Goal: Task Accomplishment & Management: Manage account settings

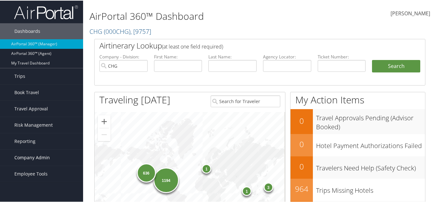
click at [37, 157] on span "Company Admin" at bounding box center [32, 157] width 36 height 16
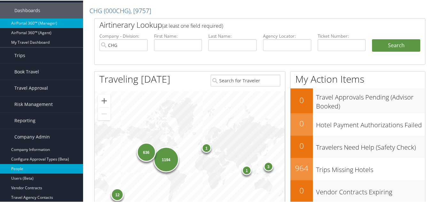
scroll to position [32, 0]
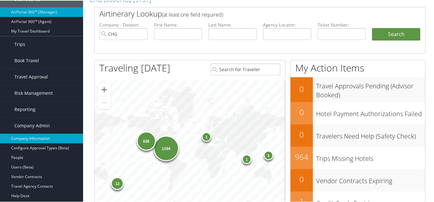
click at [40, 139] on link "Company Information" at bounding box center [41, 138] width 83 height 10
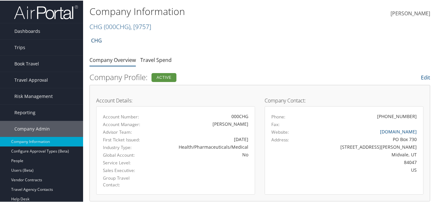
click at [102, 41] on link "CHG" at bounding box center [96, 40] width 11 height 13
click at [142, 29] on span ", [ 9757 ]" at bounding box center [140, 26] width 21 height 9
click at [116, 28] on span "( 000CHG )" at bounding box center [117, 26] width 27 height 9
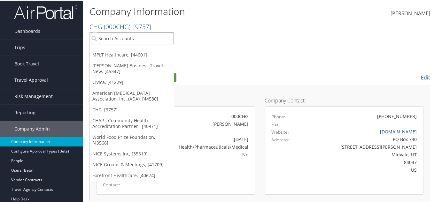
click at [110, 39] on input "search" at bounding box center [132, 38] width 84 height 12
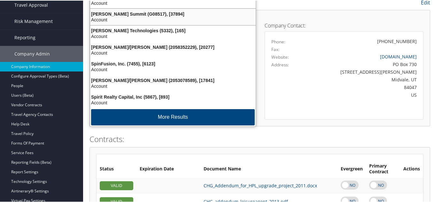
scroll to position [64, 0]
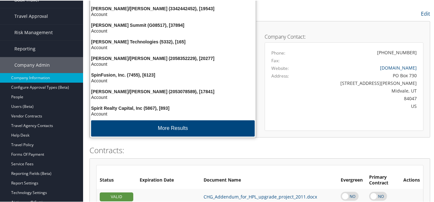
type input "spi"
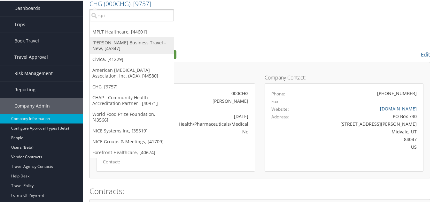
scroll to position [0, 0]
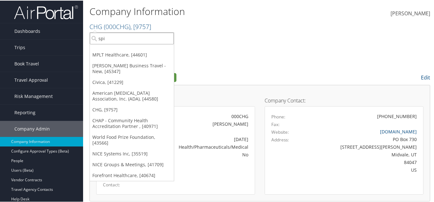
click at [111, 38] on input "spi" at bounding box center [132, 38] width 84 height 12
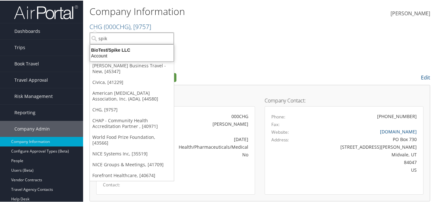
type input "spik"
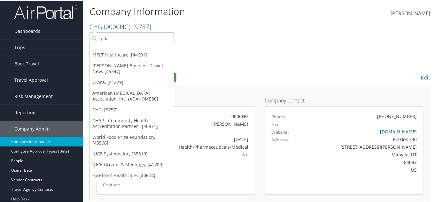
click at [34, 31] on span "Dashboards" at bounding box center [27, 31] width 26 height 16
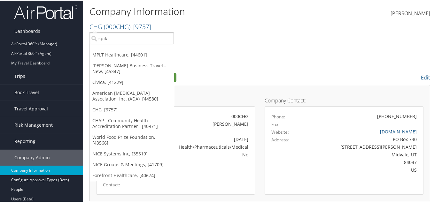
click at [39, 73] on link "Trips" at bounding box center [41, 76] width 83 height 16
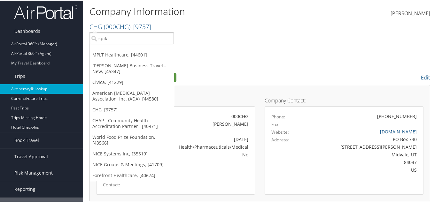
click at [42, 87] on link "Airtinerary® Lookup" at bounding box center [41, 89] width 83 height 10
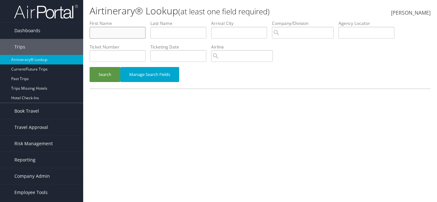
click at [131, 31] on input "text" at bounding box center [118, 33] width 56 height 12
type input "[PERSON_NAME]"
click at [162, 34] on input "text" at bounding box center [178, 33] width 56 height 12
type input "[PERSON_NAME]"
click at [90, 67] on button "Search" at bounding box center [105, 74] width 31 height 15
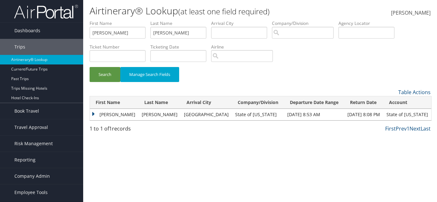
click at [108, 116] on td "[PERSON_NAME]" at bounding box center [114, 115] width 49 height 12
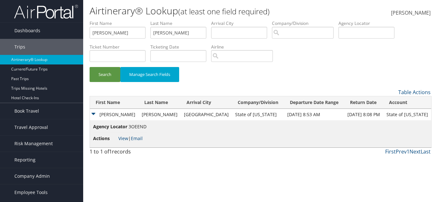
click at [137, 124] on span "3OEEND" at bounding box center [138, 127] width 18 height 6
click at [139, 126] on span "3OEEND" at bounding box center [138, 127] width 18 height 6
click at [149, 126] on td "Agency Locator 3OEEND Actions View | Email" at bounding box center [260, 134] width 341 height 27
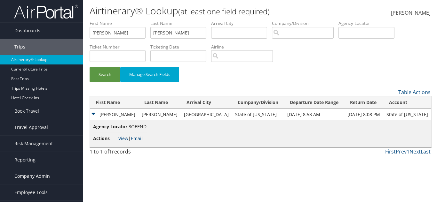
click at [33, 175] on span "Company Admin" at bounding box center [32, 177] width 36 height 16
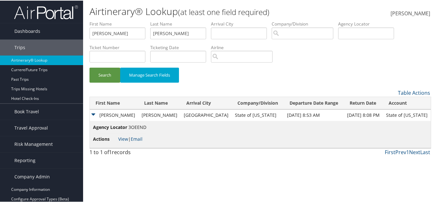
click at [140, 125] on span "3OEEND" at bounding box center [138, 127] width 18 height 6
click at [122, 138] on link "View" at bounding box center [123, 139] width 10 height 6
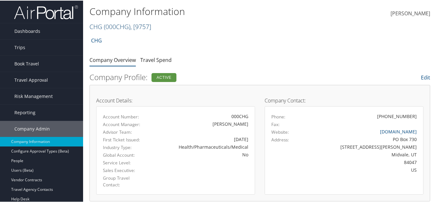
click at [117, 25] on span "( 000CHG )" at bounding box center [117, 26] width 27 height 9
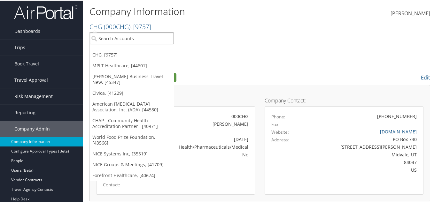
click at [111, 41] on input "search" at bounding box center [132, 38] width 84 height 12
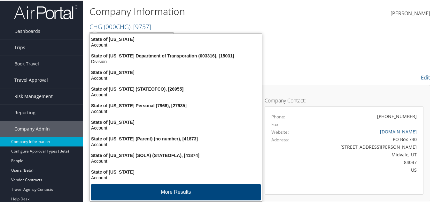
type input "state of co"
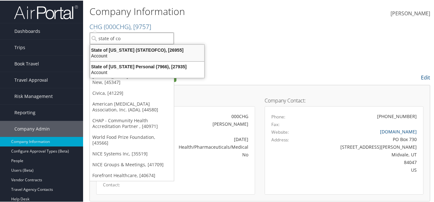
click at [162, 46] on div "State of Colorado (STATEOFCO), [26955] Account" at bounding box center [147, 52] width 112 height 15
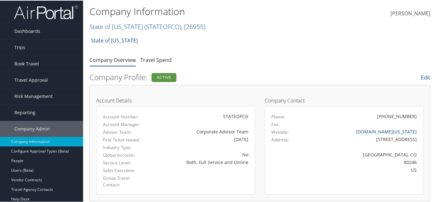
click at [145, 26] on span "( STATEOFCO )" at bounding box center [163, 26] width 37 height 9
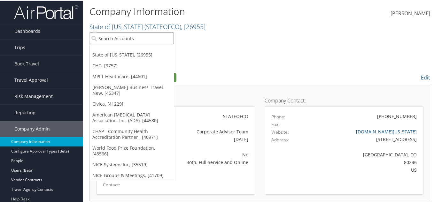
click at [130, 38] on input "search" at bounding box center [132, 38] width 84 height 12
type input "s"
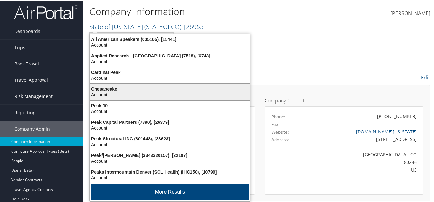
type input "peak st"
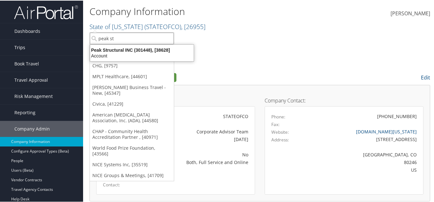
drag, startPoint x: 126, startPoint y: 40, endPoint x: 82, endPoint y: 40, distance: 43.8
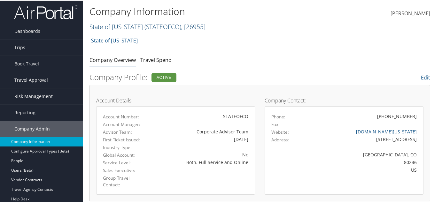
click at [122, 28] on link "State of Colorado ( STATEOFCO ) , [ 26955 ]" at bounding box center [148, 26] width 116 height 9
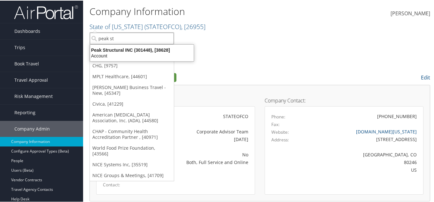
drag, startPoint x: 118, startPoint y: 39, endPoint x: 90, endPoint y: 39, distance: 27.5
click at [90, 39] on input "peak st" at bounding box center [132, 38] width 84 height 12
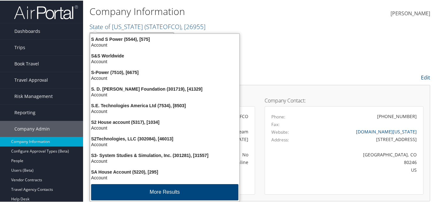
type input "spike"
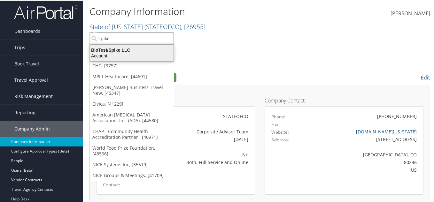
click at [123, 54] on div "Account" at bounding box center [131, 55] width 91 height 6
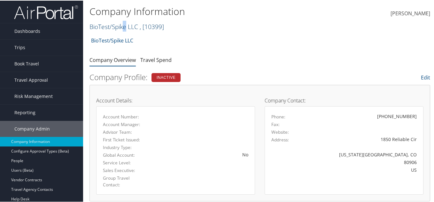
drag, startPoint x: 124, startPoint y: 23, endPoint x: 125, endPoint y: 26, distance: 3.6
click at [125, 26] on h2 "BioTest/Spike LLC , [ 10399 ]" at bounding box center [203, 25] width 227 height 11
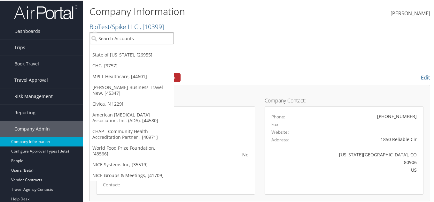
drag, startPoint x: 122, startPoint y: 37, endPoint x: 96, endPoint y: 36, distance: 25.9
click at [122, 37] on input "search" at bounding box center [132, 38] width 84 height 12
click at [218, 128] on div "Account Number: Account Manager: Advisor Team: First Ticket Issued: Industry Ty…" at bounding box center [175, 150] width 159 height 89
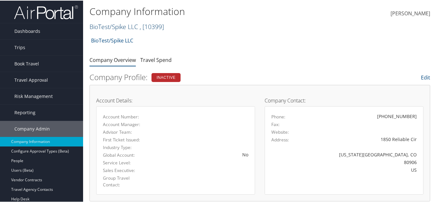
click at [119, 27] on link "BioTest/Spike LLC , [ 10399 ]" at bounding box center [127, 26] width 75 height 9
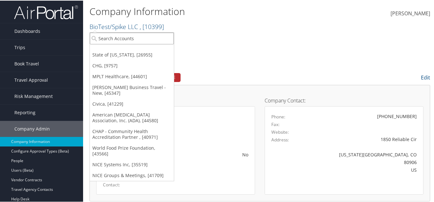
click at [120, 36] on input "search" at bounding box center [132, 38] width 84 height 12
type input "p"
type input "s"
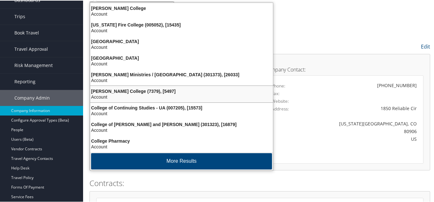
scroll to position [32, 0]
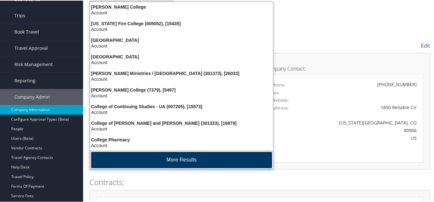
click at [170, 156] on button "More Results" at bounding box center [181, 160] width 181 height 16
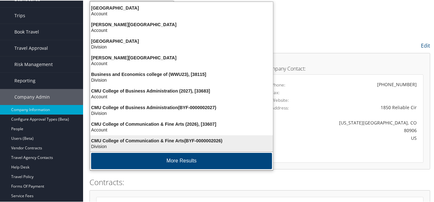
scroll to position [150, 0]
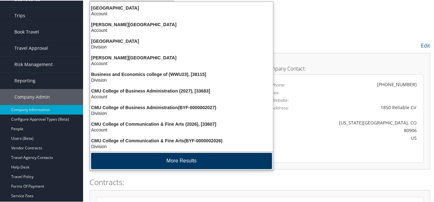
click at [162, 160] on button "More Results" at bounding box center [181, 161] width 181 height 16
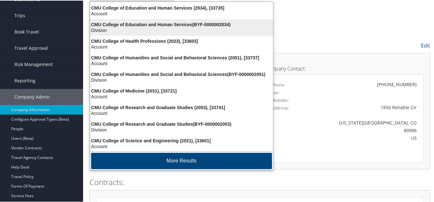
scroll to position [301, 0]
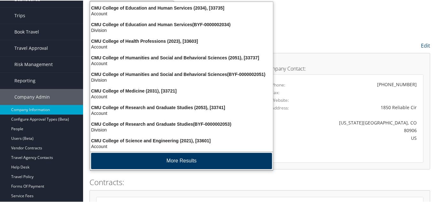
click at [162, 163] on button "More Results" at bounding box center [181, 161] width 181 height 16
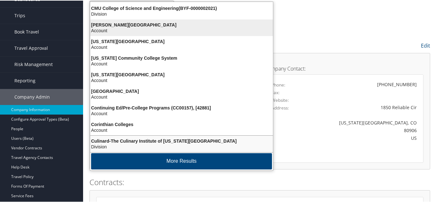
scroll to position [450, 0]
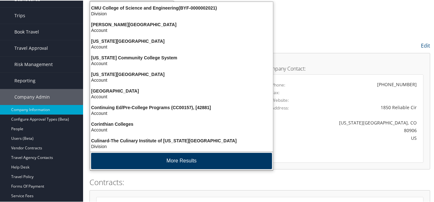
click at [161, 161] on button "More Results" at bounding box center [181, 161] width 181 height 16
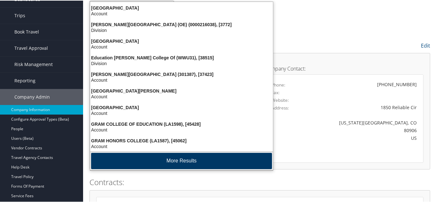
click at [162, 161] on button "More Results" at bounding box center [181, 161] width 181 height 16
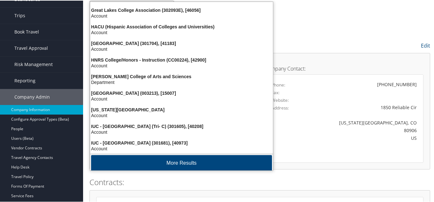
scroll to position [750, 0]
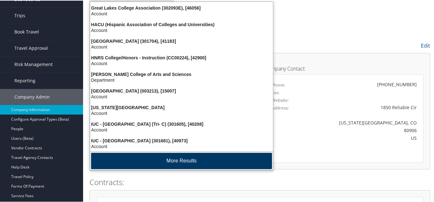
click at [162, 163] on button "More Results" at bounding box center [181, 161] width 181 height 16
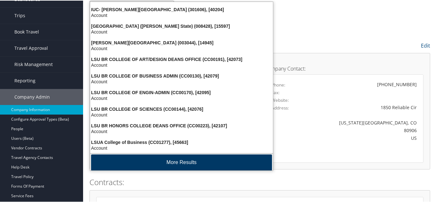
scroll to position [899, 0]
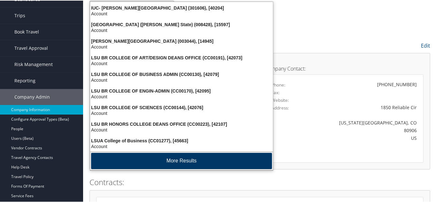
click at [160, 163] on button "More Results" at bounding box center [181, 161] width 181 height 16
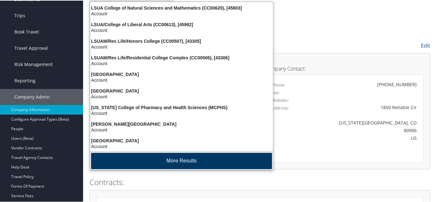
click at [159, 163] on button "More Results" at bounding box center [181, 161] width 181 height 16
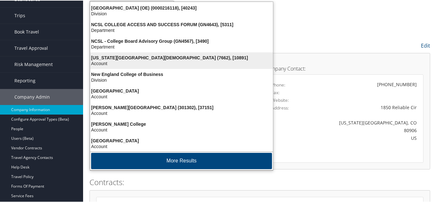
click at [159, 162] on button "More Results" at bounding box center [181, 161] width 181 height 16
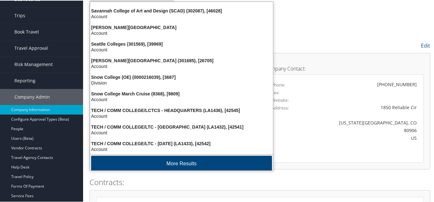
scroll to position [1348, 0]
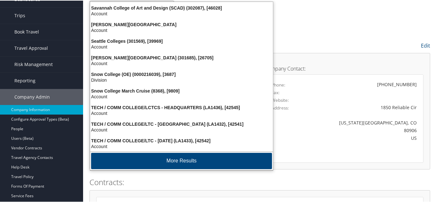
click at [159, 162] on button "More Results" at bounding box center [181, 161] width 181 height 16
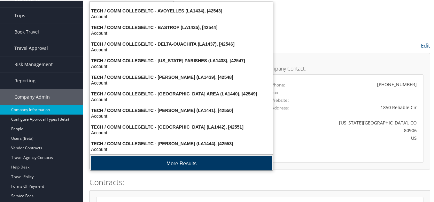
scroll to position [1498, 0]
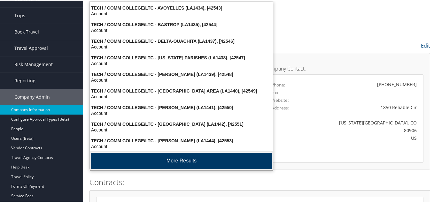
click at [158, 158] on button "More Results" at bounding box center [181, 161] width 181 height 16
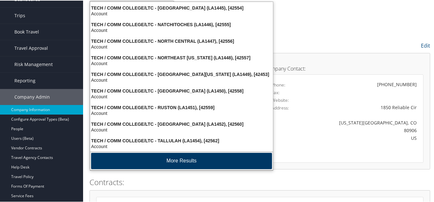
click at [158, 159] on button "More Results" at bounding box center [181, 161] width 181 height 16
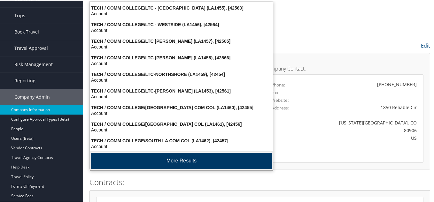
click at [148, 159] on button "More Results" at bounding box center [181, 161] width 181 height 16
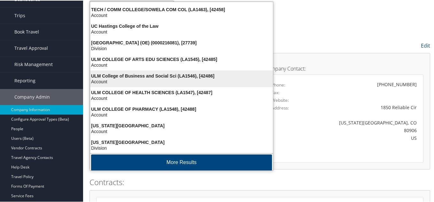
scroll to position [1947, 0]
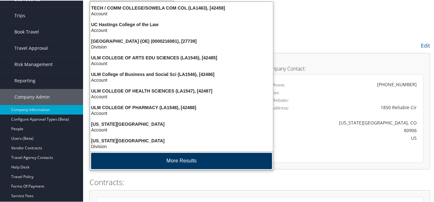
click at [149, 158] on button "More Results" at bounding box center [181, 161] width 181 height 16
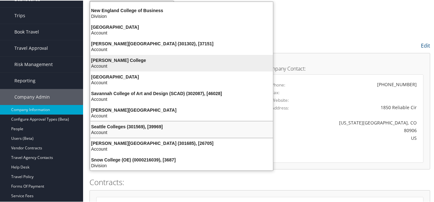
scroll to position [1233, 0]
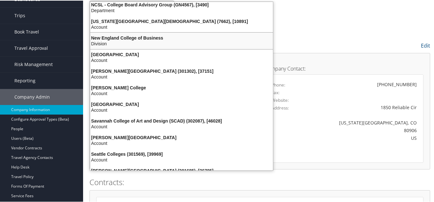
type input "college"
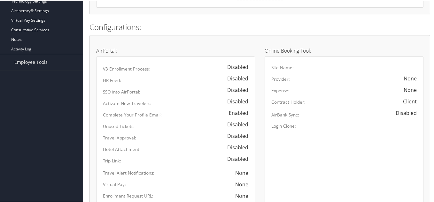
scroll to position [160, 0]
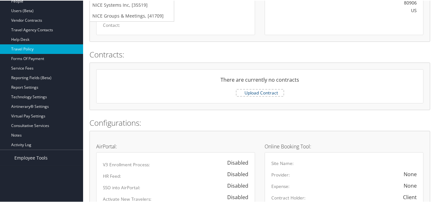
click at [33, 47] on link "Travel Policy" at bounding box center [41, 49] width 83 height 10
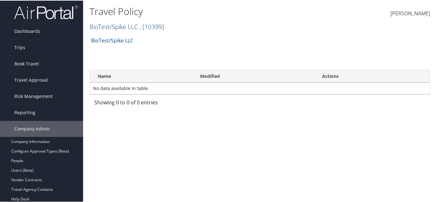
click at [134, 26] on link "BioTest/Spike LLC , [ 10399 ]" at bounding box center [127, 26] width 75 height 9
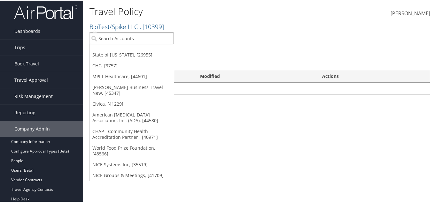
click at [136, 36] on input "search" at bounding box center [132, 38] width 84 height 12
click at [142, 59] on ul "State of Colorado, [26955] CHG, [9757] MPLT Healthcare, [44601] Christopherson …" at bounding box center [132, 106] width 85 height 149
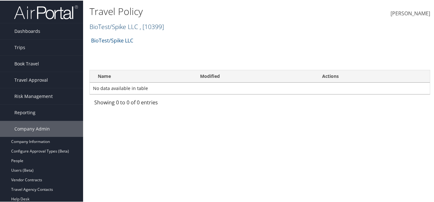
click at [132, 24] on link "BioTest/Spike LLC , [ 10399 ]" at bounding box center [127, 26] width 75 height 9
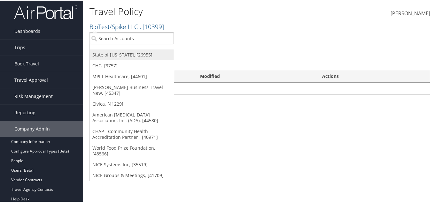
click at [118, 52] on link "State of Colorado, [26955]" at bounding box center [132, 54] width 84 height 11
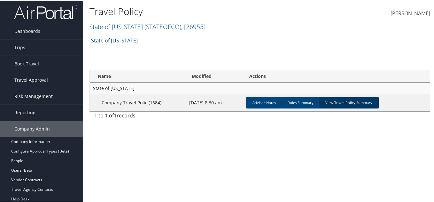
click at [334, 102] on link "View Travel Policy Summary" at bounding box center [349, 103] width 60 height 12
